Goal: Information Seeking & Learning: Learn about a topic

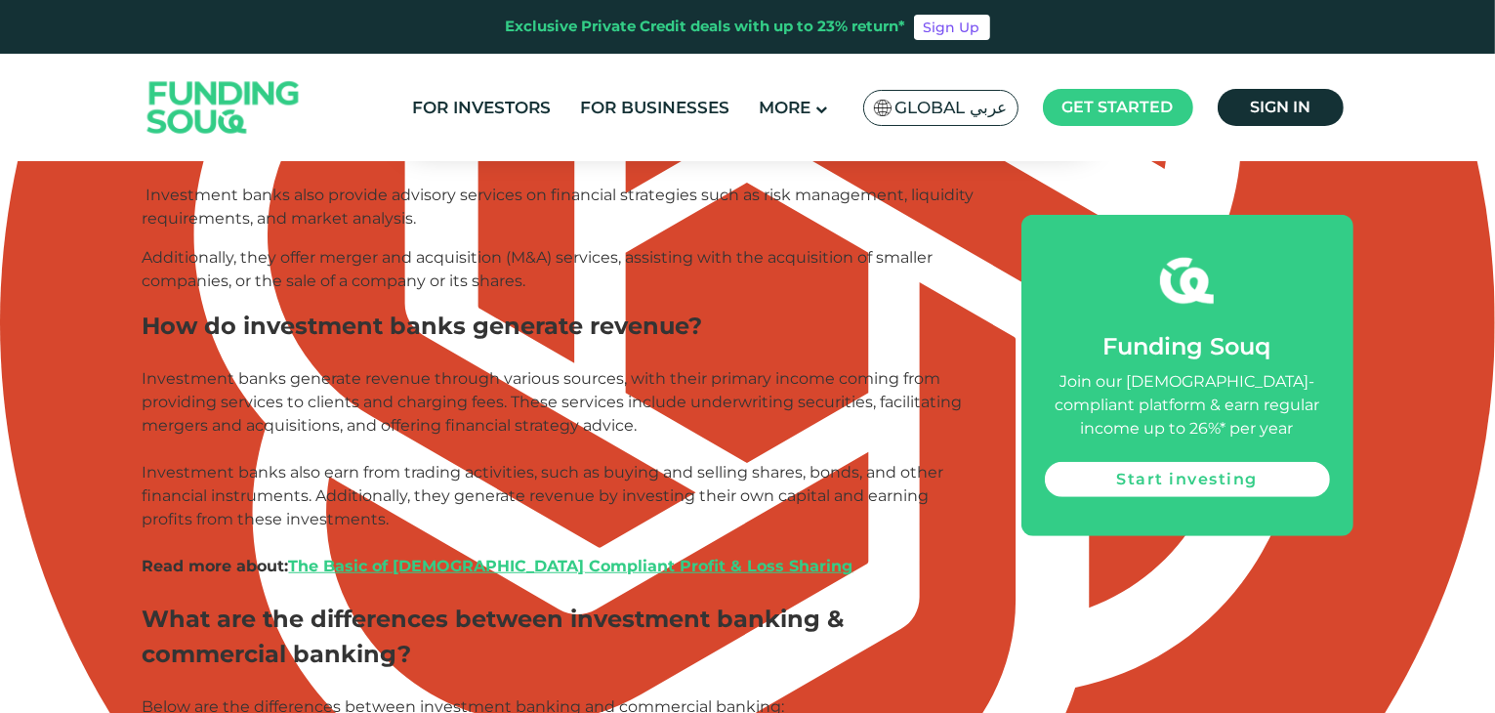
scroll to position [1385, 0]
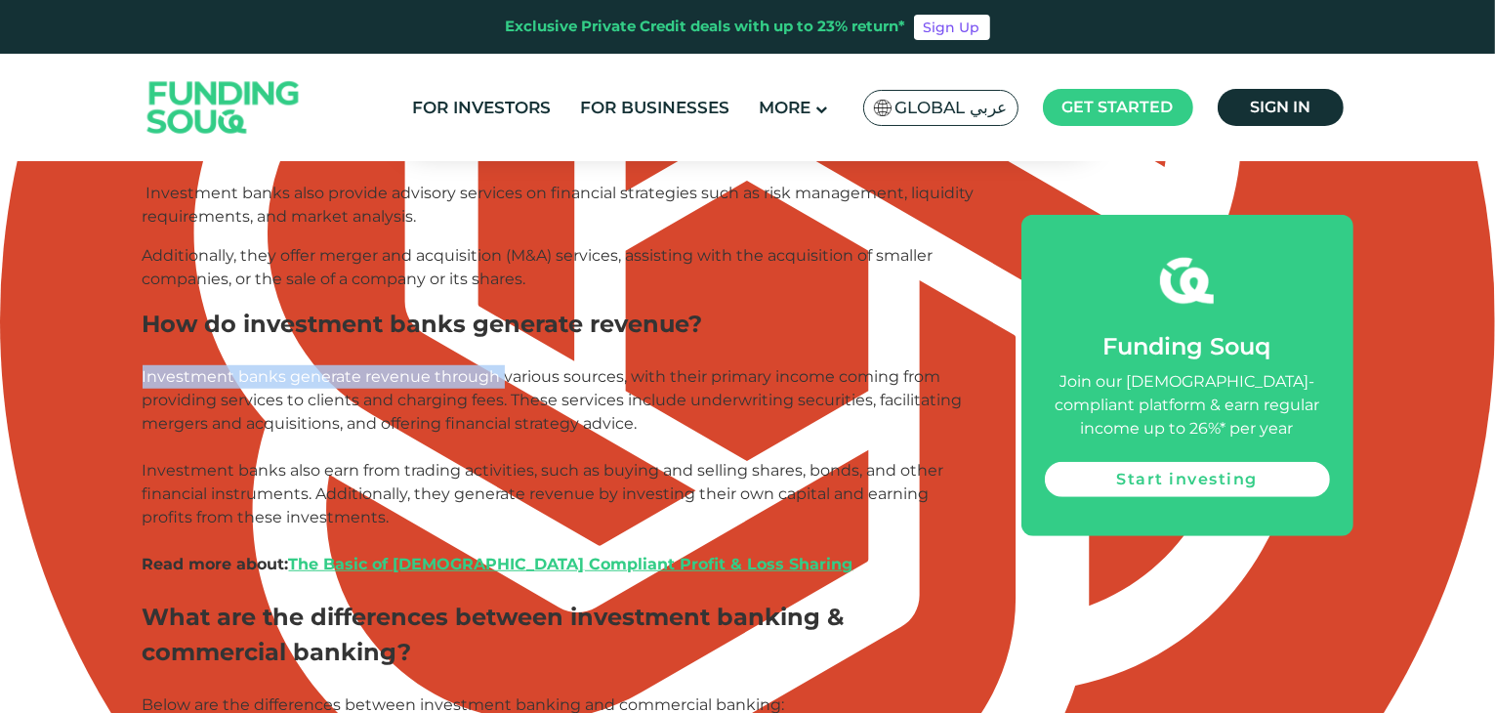
drag, startPoint x: 422, startPoint y: 335, endPoint x: 512, endPoint y: 350, distance: 91.0
type textarea "Investment banks generate revenue through va"
click at [512, 367] on span "Investment banks generate revenue through various sources, with their primary i…" at bounding box center [553, 482] width 820 height 230
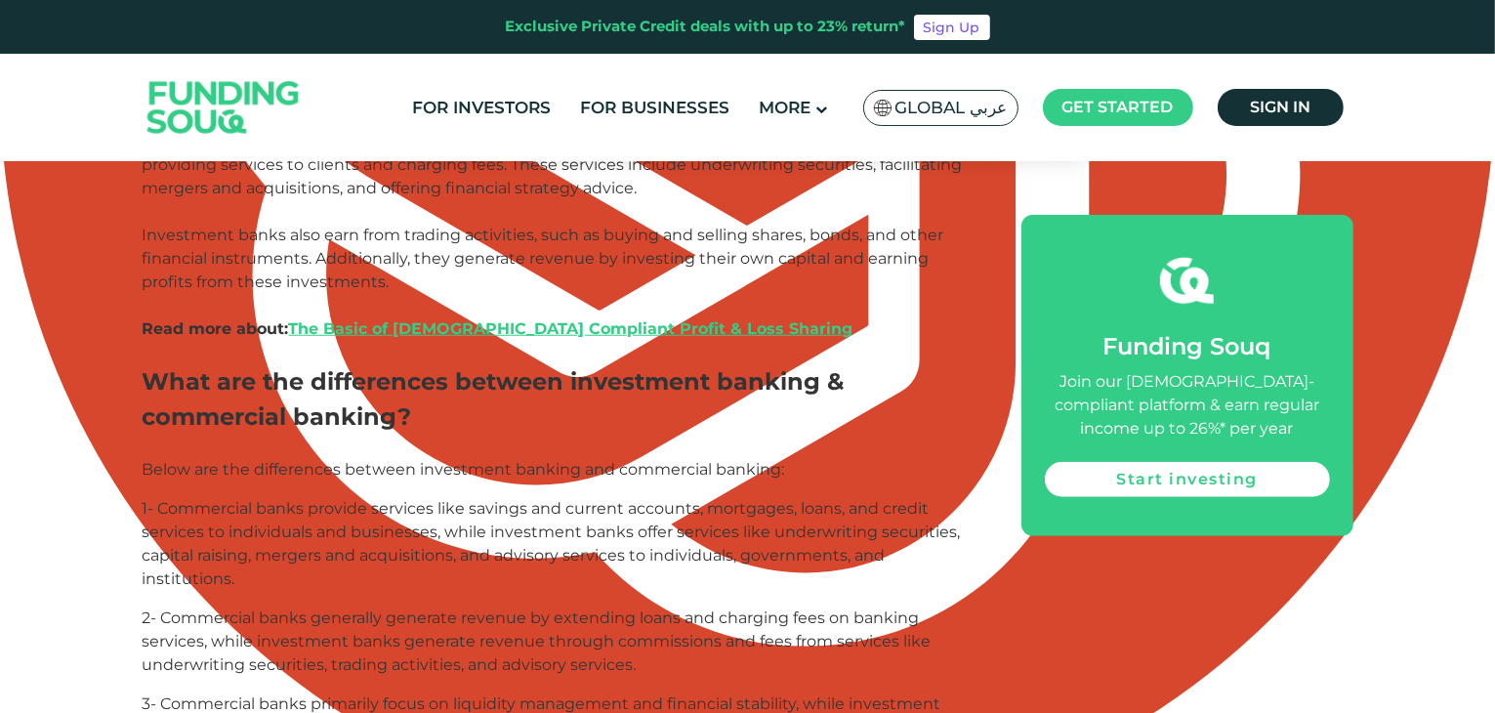
scroll to position [1621, 0]
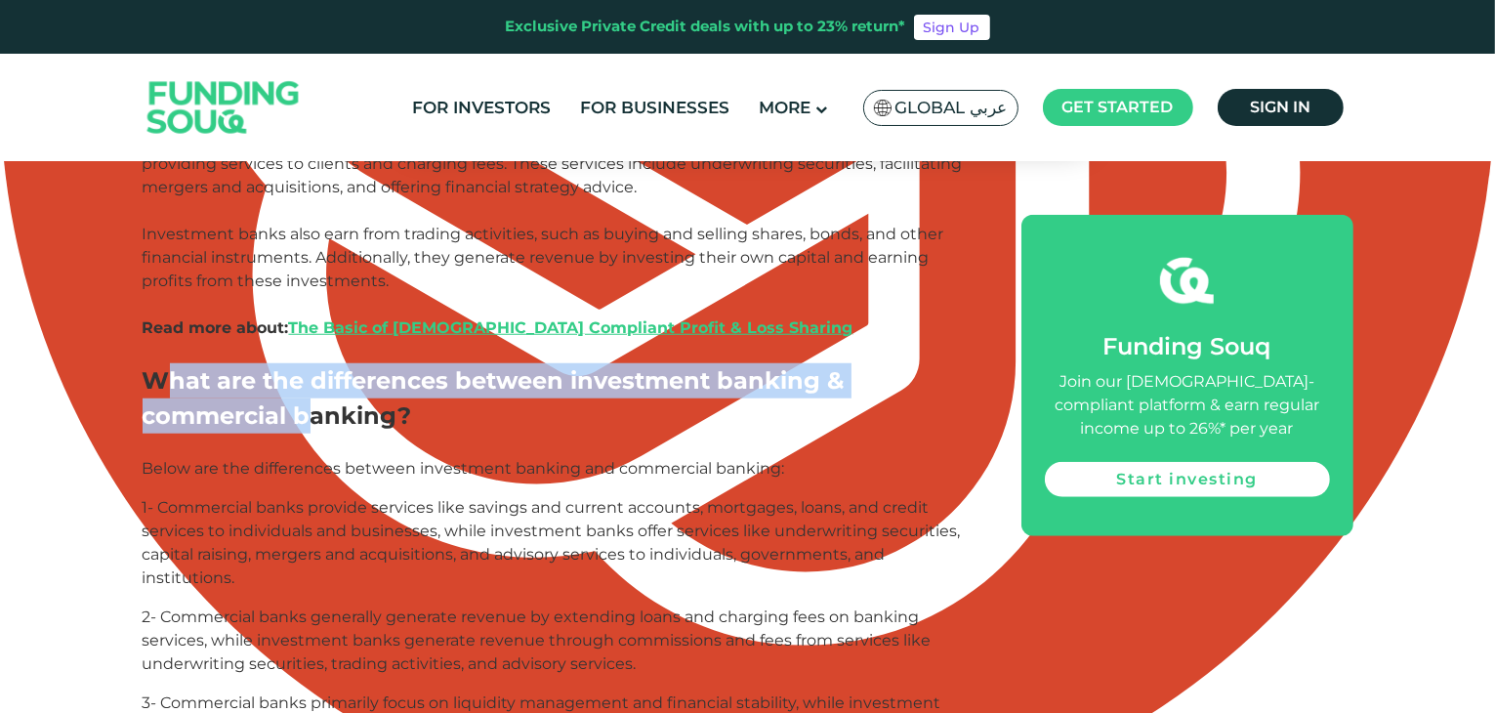
drag, startPoint x: 167, startPoint y: 344, endPoint x: 315, endPoint y: 396, distance: 157.2
click at [315, 396] on span "What are the differences between investment banking & commercial banking?" at bounding box center [494, 397] width 702 height 63
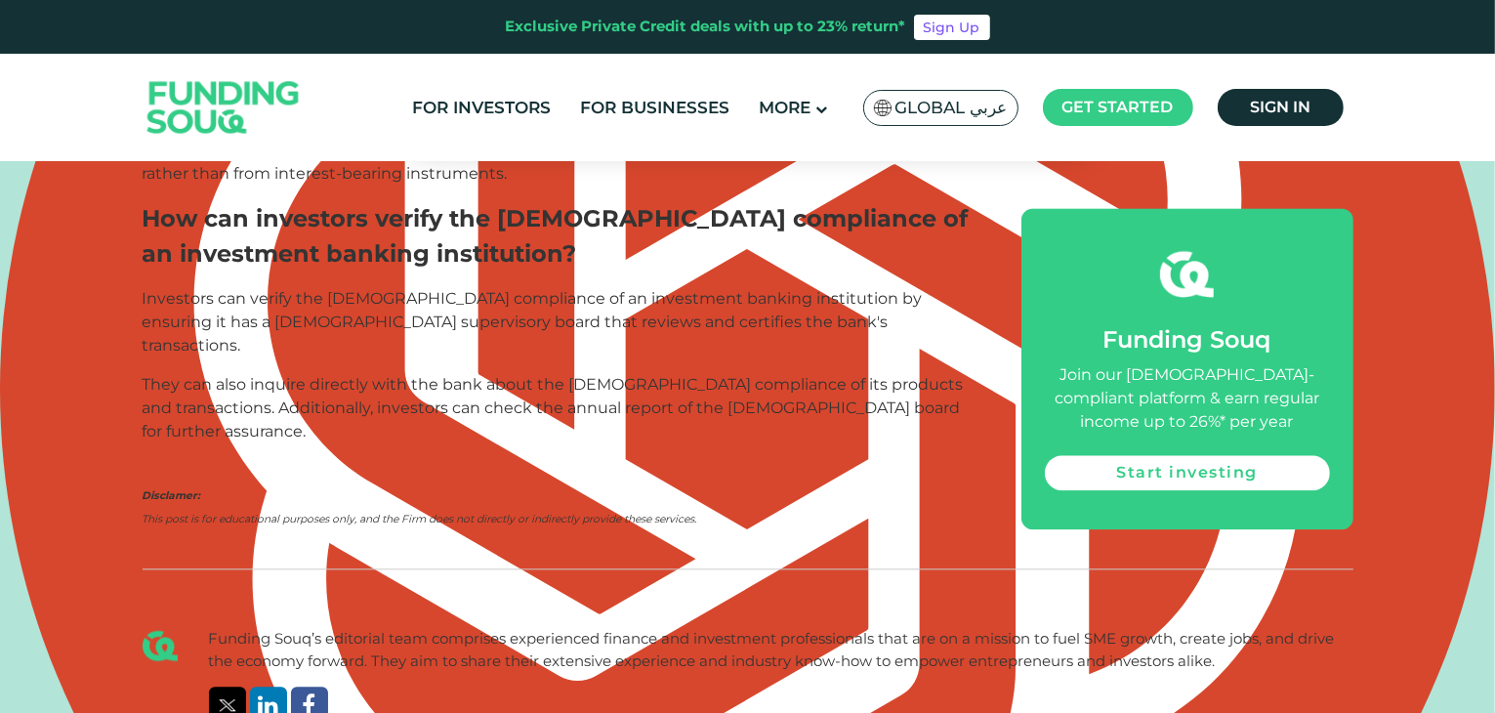
scroll to position [4470, 0]
